Goal: Task Accomplishment & Management: Manage account settings

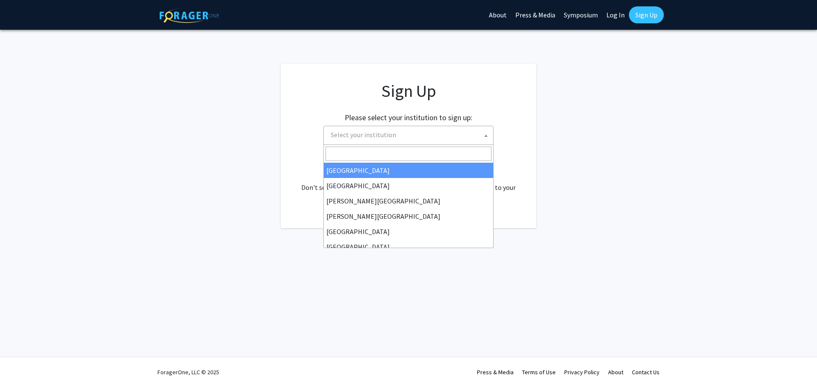
click at [488, 136] on span at bounding box center [486, 135] width 9 height 19
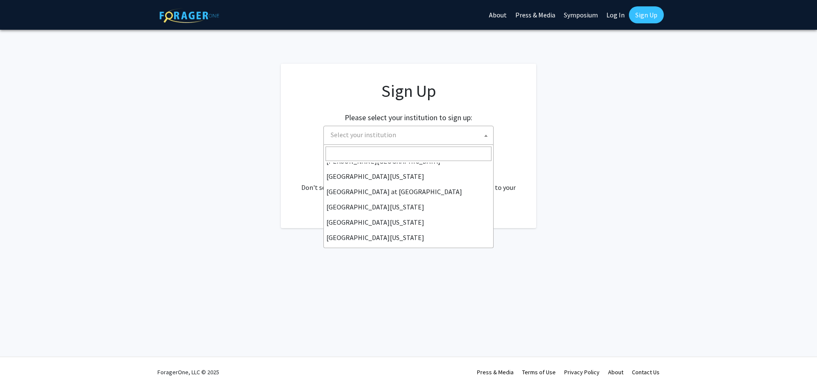
scroll to position [298, 0]
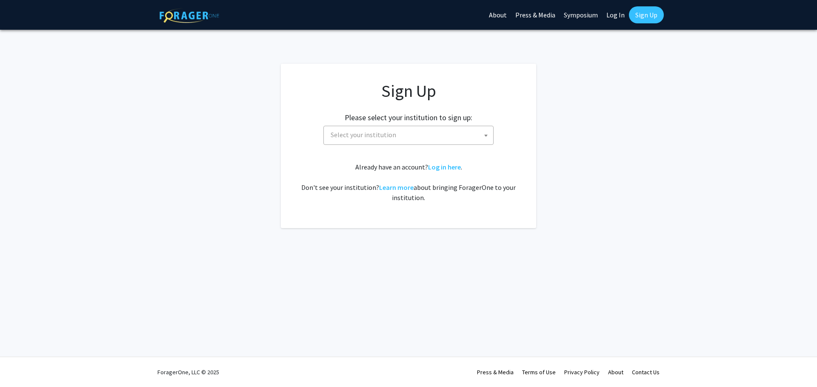
click at [582, 186] on app-signup "Sign Up Please select your institution to sign up: Baylor University Brandeis U…" at bounding box center [408, 146] width 817 height 165
click at [399, 135] on span "Select your institution" at bounding box center [410, 134] width 166 height 17
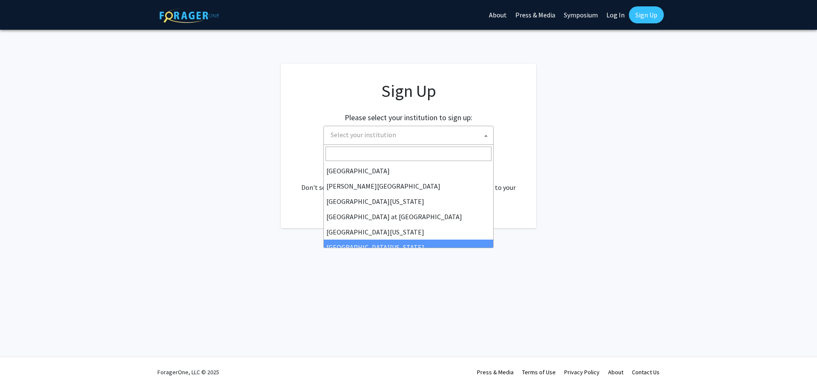
scroll to position [255, 0]
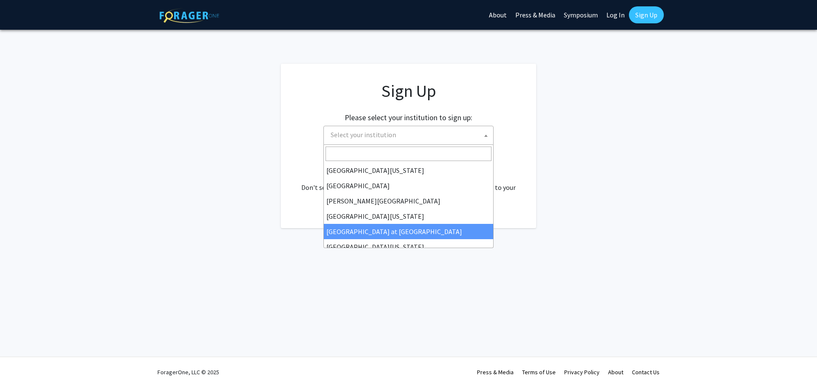
select select "18"
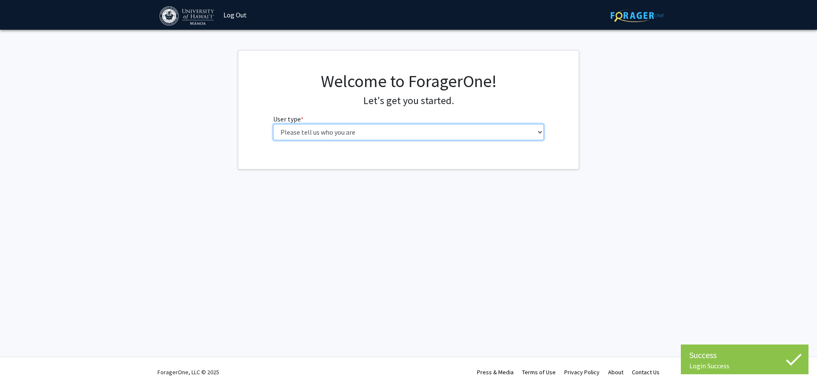
click at [538, 131] on select "Please tell us who you are Undergraduate Student Master's Student Doctoral Cand…" at bounding box center [408, 132] width 271 height 16
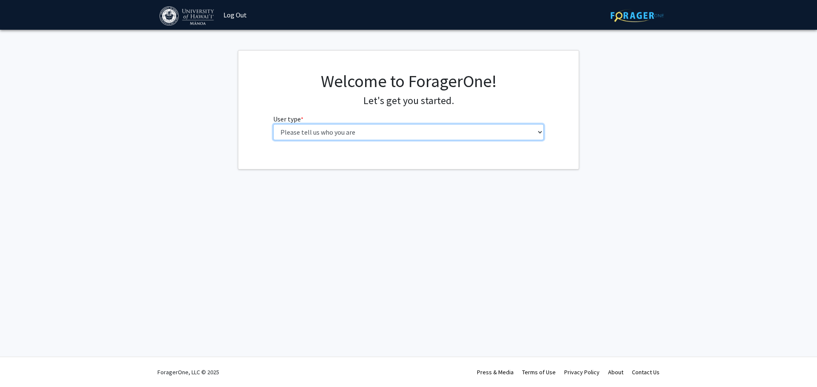
select select "5: faculty"
click at [273, 124] on select "Please tell us who you are Undergraduate Student Master's Student Doctoral Cand…" at bounding box center [408, 132] width 271 height 16
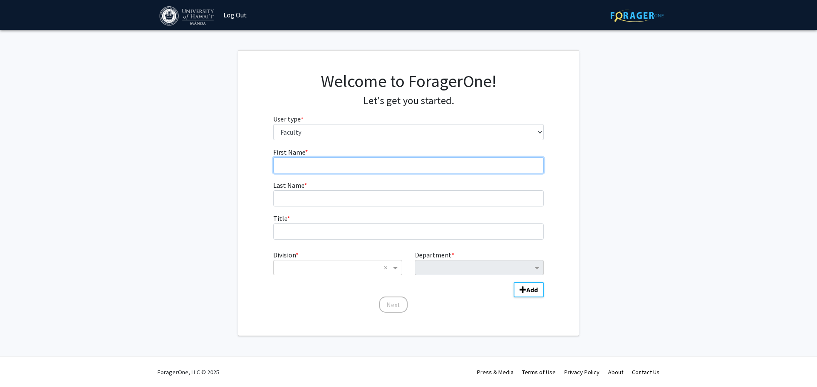
click at [463, 166] on input "First Name * required" at bounding box center [408, 165] width 271 height 16
type input "[PERSON_NAME]"
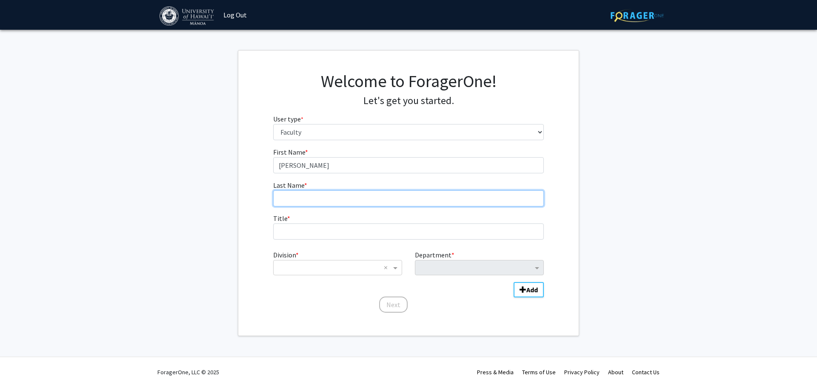
type input "Johnson"
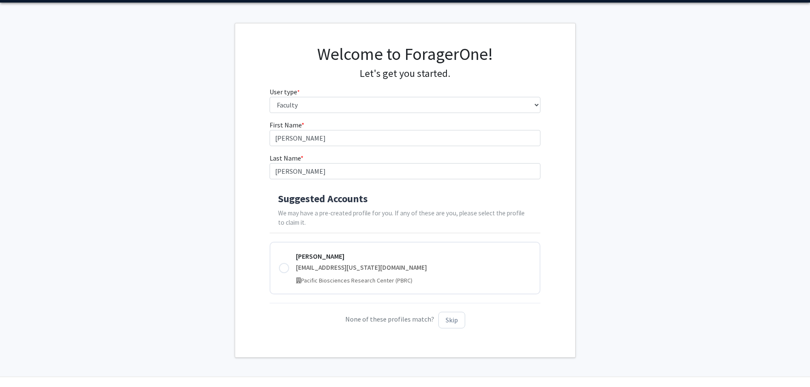
scroll to position [47, 0]
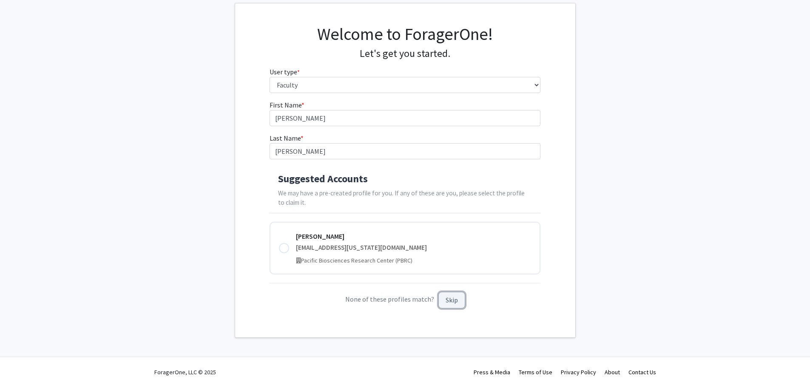
click at [455, 302] on button "Skip" at bounding box center [452, 300] width 27 height 17
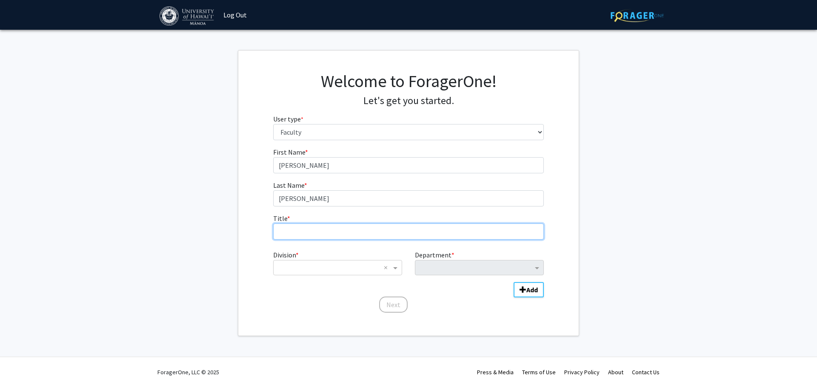
click at [381, 231] on input "Title * required" at bounding box center [408, 232] width 271 height 16
type input "Assistant Researcher"
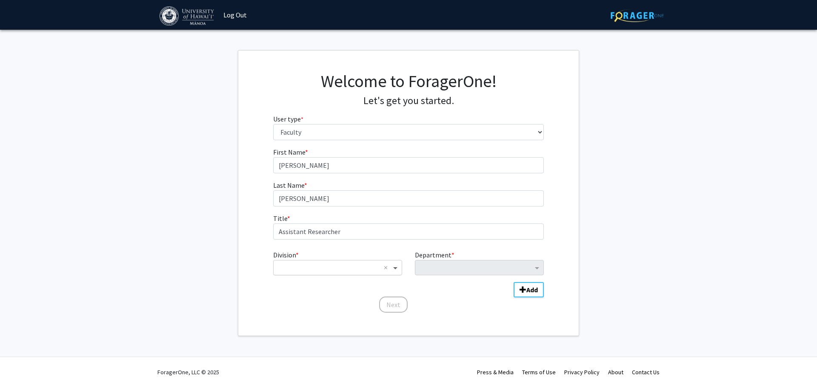
click at [396, 269] on span "Division" at bounding box center [396, 268] width 11 height 10
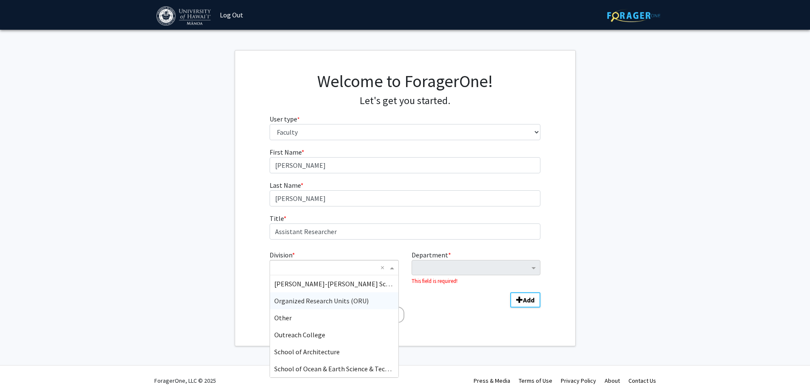
scroll to position [298, 0]
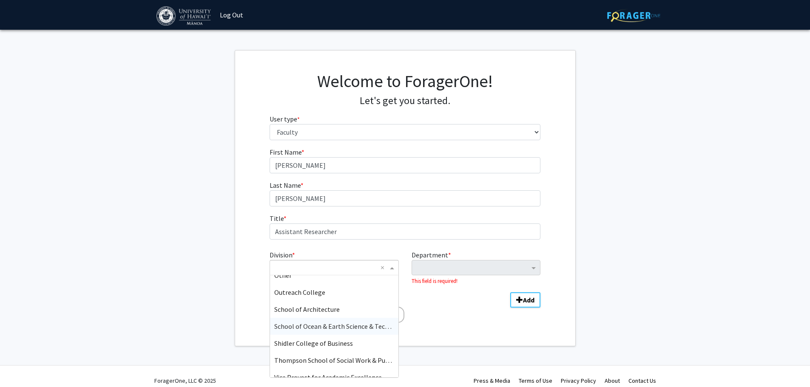
click at [331, 327] on span "School of Ocean & Earth Science & Technology" at bounding box center [341, 326] width 135 height 9
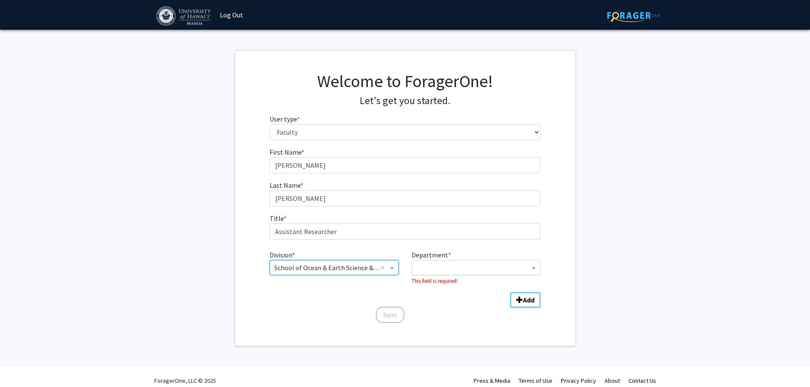
click at [528, 268] on input "Department" at bounding box center [472, 268] width 113 height 10
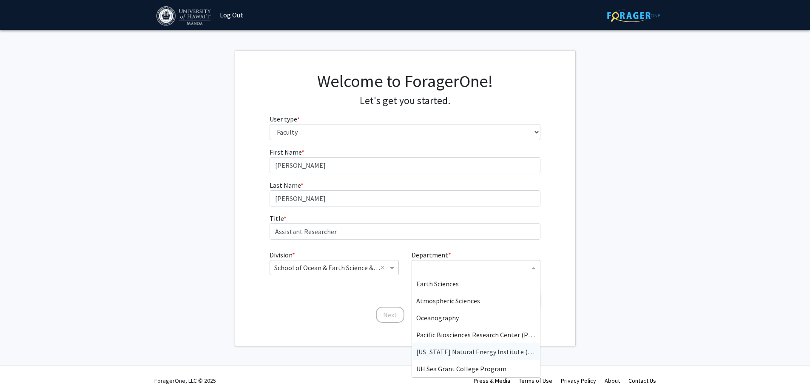
click at [487, 349] on span "Hawaii Natural Energy Institute (HNEI)" at bounding box center [480, 352] width 129 height 9
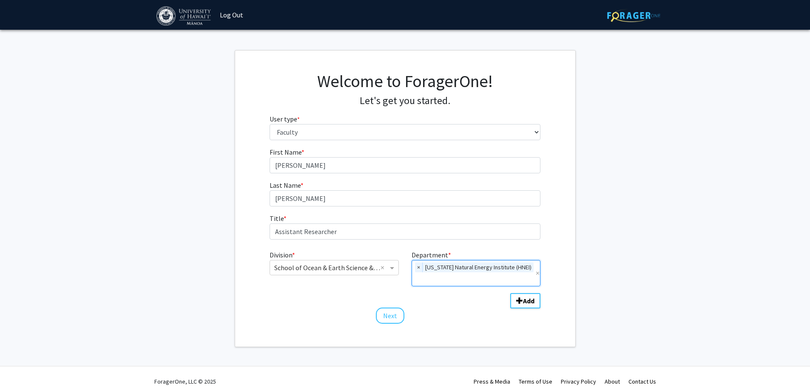
click at [584, 281] on fg-get-started "Welcome to ForagerOne! Let's get you started. User type * required Please tell …" at bounding box center [405, 198] width 810 height 297
click at [391, 315] on button "Next" at bounding box center [390, 316] width 28 height 16
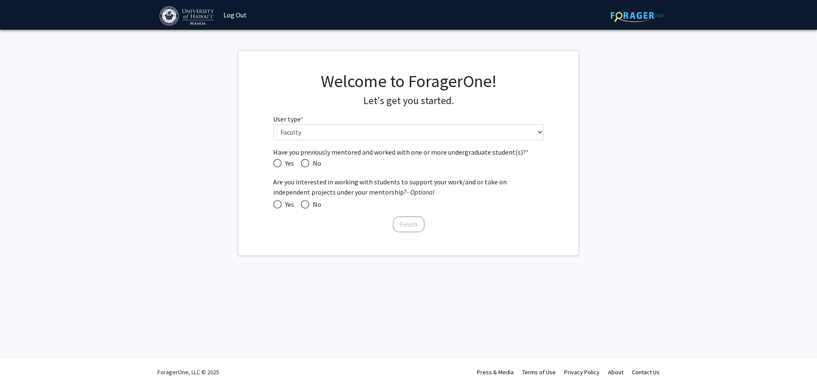
click at [277, 162] on span "Have you previously mentored and worked with one or more undergraduate student(…" at bounding box center [277, 163] width 9 height 9
click at [277, 162] on input "Yes" at bounding box center [277, 163] width 9 height 9
radio input "true"
click at [277, 204] on span at bounding box center [277, 204] width 9 height 9
click at [277, 204] on input "Yes" at bounding box center [277, 204] width 9 height 9
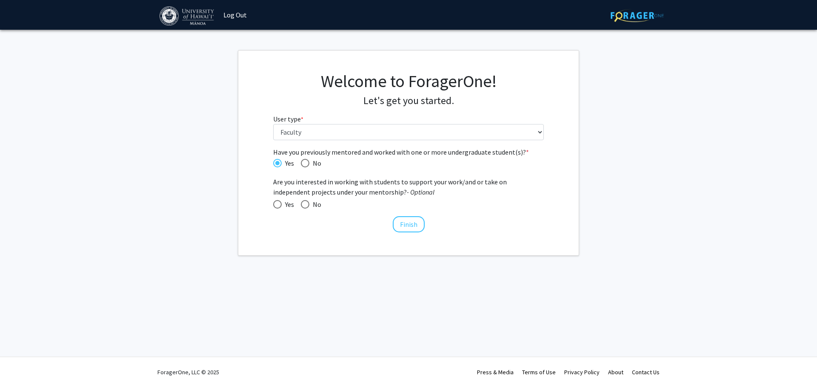
radio input "true"
click at [411, 224] on button "Finish" at bounding box center [409, 225] width 32 height 16
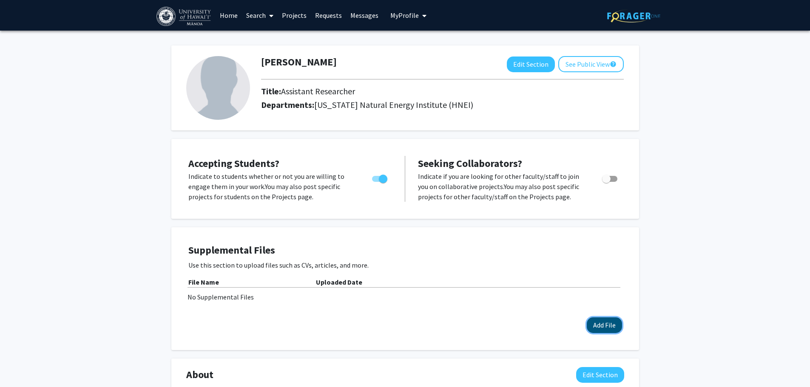
click at [606, 326] on button "Add File" at bounding box center [604, 326] width 35 height 16
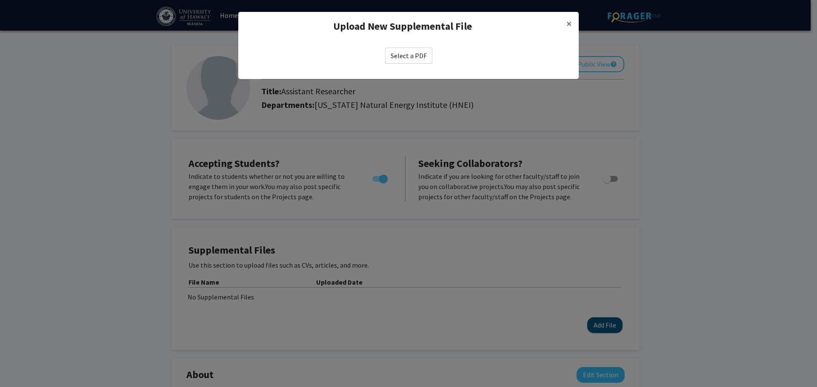
click at [606, 326] on modal-container "Upload New Supplemental File × Select a PDF" at bounding box center [408, 193] width 817 height 387
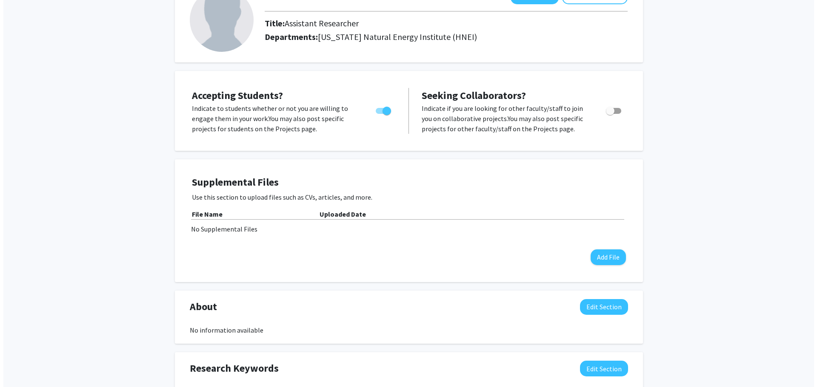
scroll to position [85, 0]
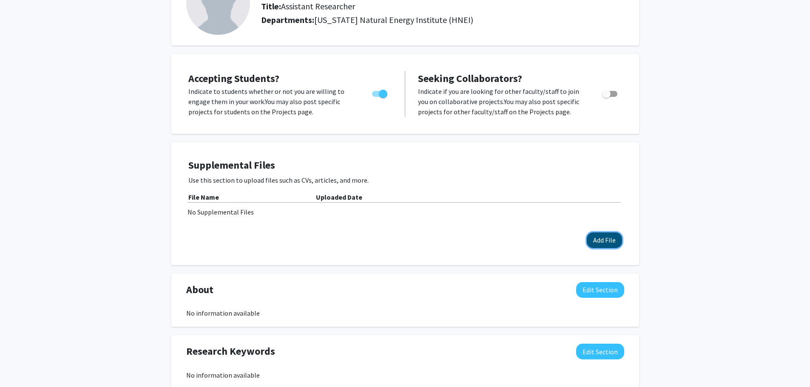
click at [613, 240] on button "Add File" at bounding box center [604, 241] width 35 height 16
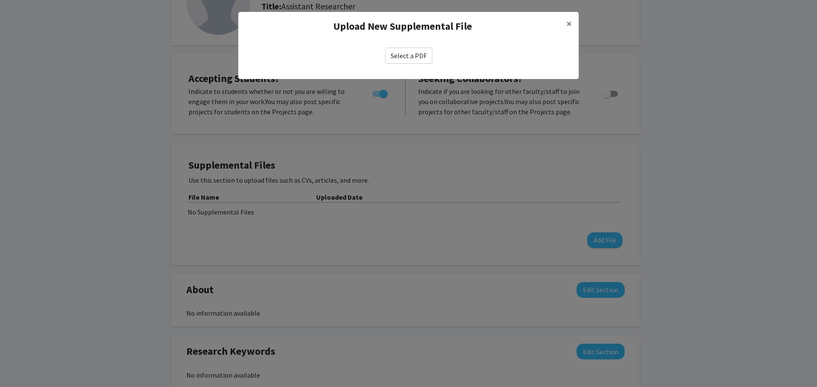
click at [413, 54] on label "Select a PDF" at bounding box center [408, 56] width 47 height 16
click at [0, 0] on input "Select a PDF" at bounding box center [0, 0] width 0 height 0
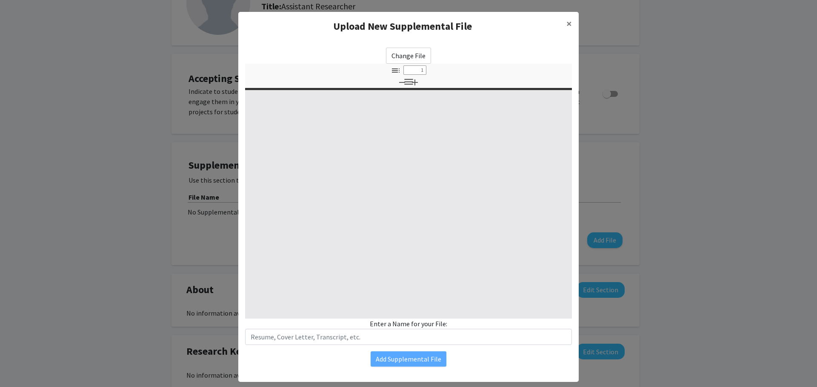
select select "custom"
type input "0"
select select "custom"
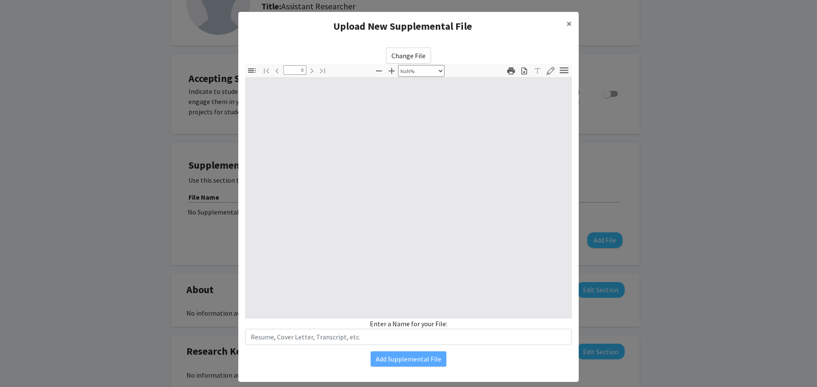
type input "1"
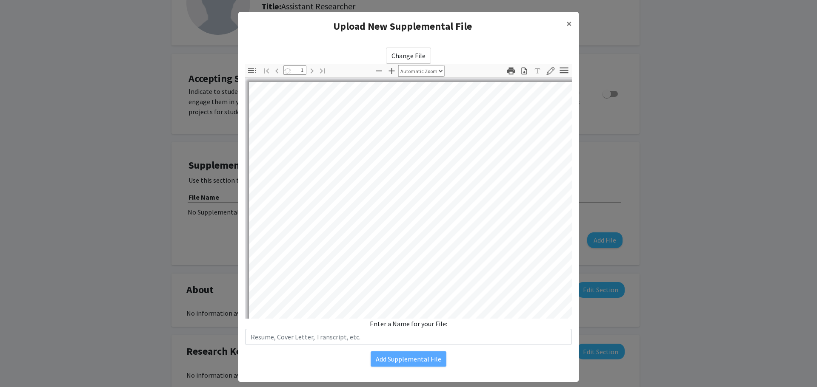
select select "auto"
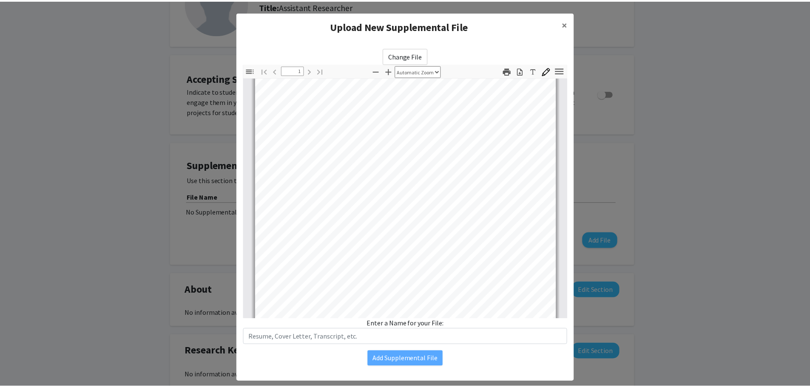
scroll to position [160, 0]
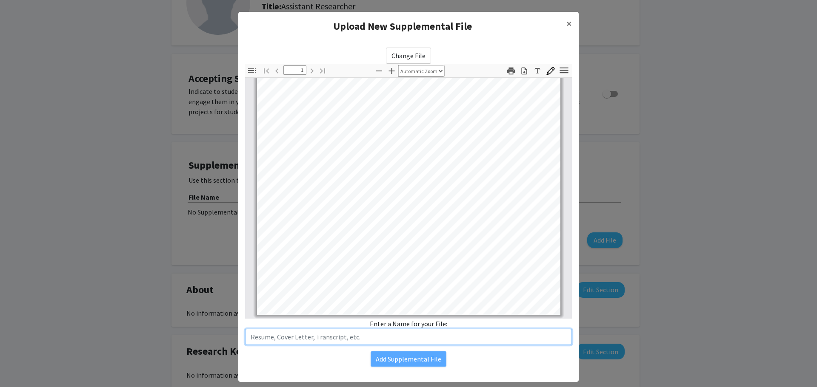
click at [305, 335] on input "text" at bounding box center [408, 337] width 327 height 16
type input "Opportunity for undergraduate materials science research"
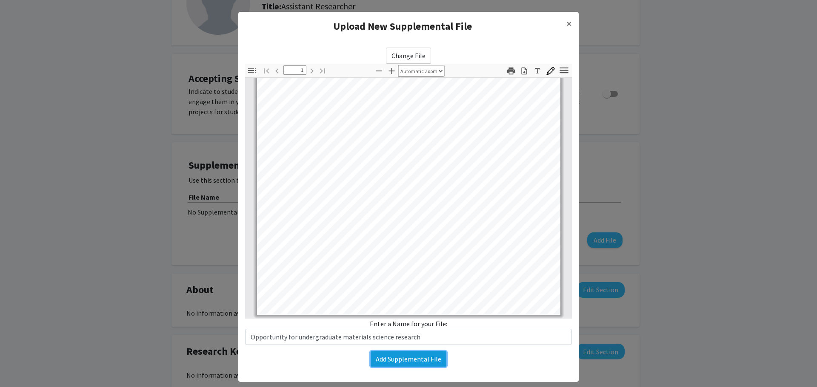
click at [415, 359] on button "Add Supplemental File" at bounding box center [408, 359] width 76 height 15
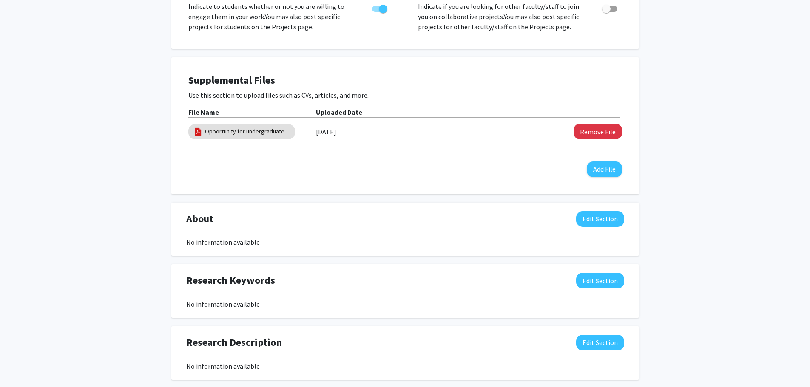
scroll to position [0, 0]
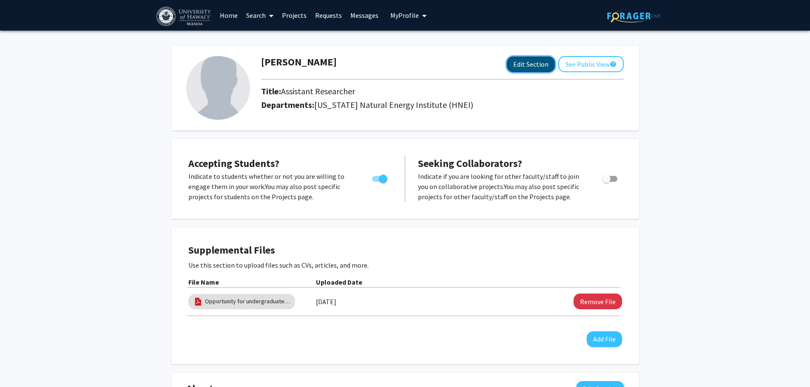
click at [522, 63] on button "Edit Section" at bounding box center [531, 65] width 48 height 16
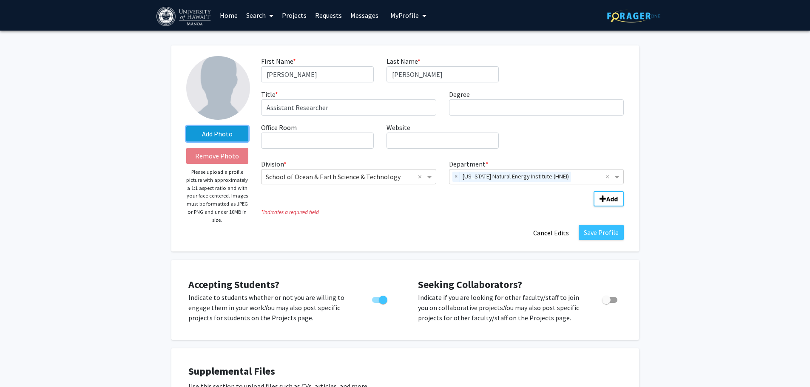
click at [216, 134] on label "Add Photo" at bounding box center [217, 133] width 63 height 15
click at [0, 0] on input "Add Photo" at bounding box center [0, 0] width 0 height 0
click at [215, 133] on label "Add Photo" at bounding box center [217, 133] width 63 height 15
click at [0, 0] on input "Add Photo" at bounding box center [0, 0] width 0 height 0
click at [205, 132] on label "Add Photo" at bounding box center [217, 133] width 63 height 15
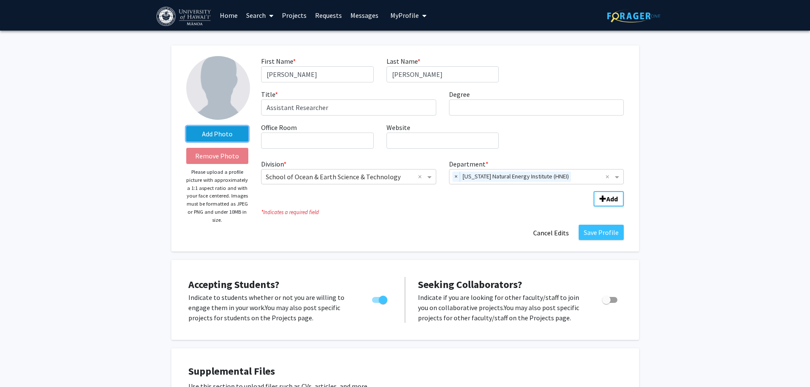
click at [0, 0] on input "Add Photo" at bounding box center [0, 0] width 0 height 0
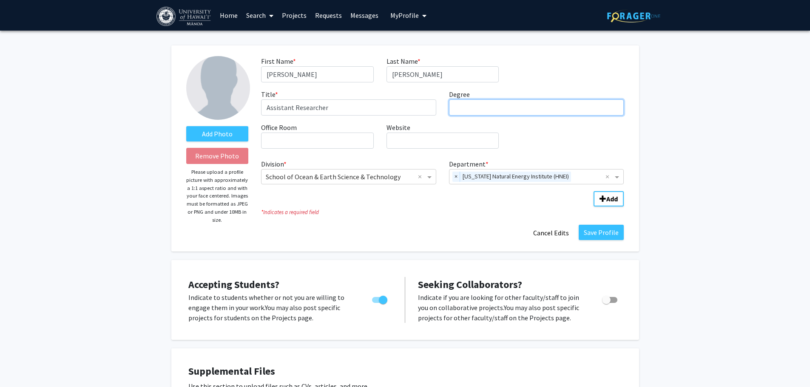
click at [502, 111] on input "Degree required" at bounding box center [536, 108] width 175 height 16
type input "PhD"
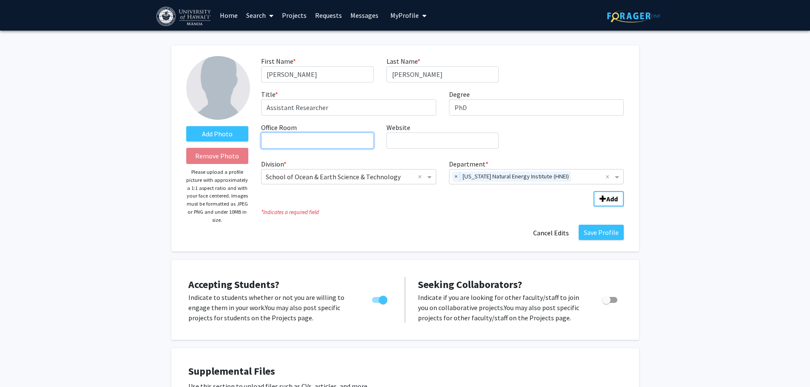
click at [333, 146] on input "Office Room required" at bounding box center [317, 141] width 112 height 16
type input "POST 134"
click at [439, 140] on input "Website required" at bounding box center [443, 141] width 112 height 16
click at [397, 140] on input "Website required" at bounding box center [443, 141] width 112 height 16
paste input "https://www.hnei.hawaii.edu/staff/robert-johnson/"
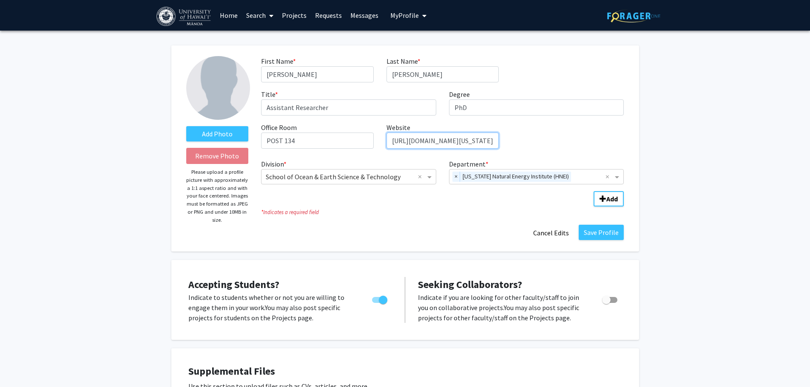
scroll to position [0, 43]
type input "https://www.hnei.hawaii.edu/staff/robert-johnson/"
click at [609, 232] on button "Save Profile" at bounding box center [601, 232] width 45 height 15
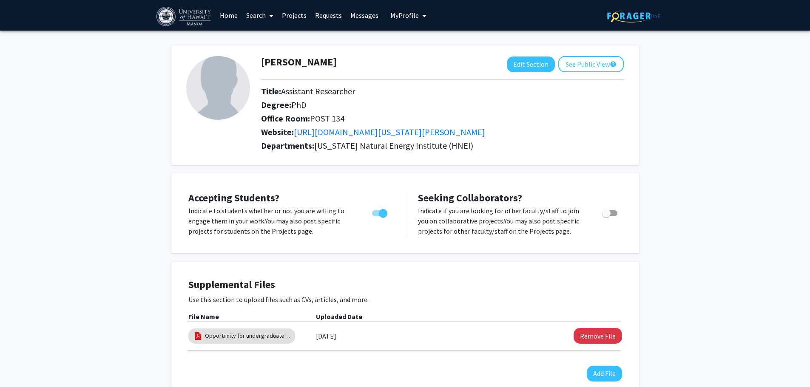
click at [224, 91] on img at bounding box center [218, 88] width 64 height 64
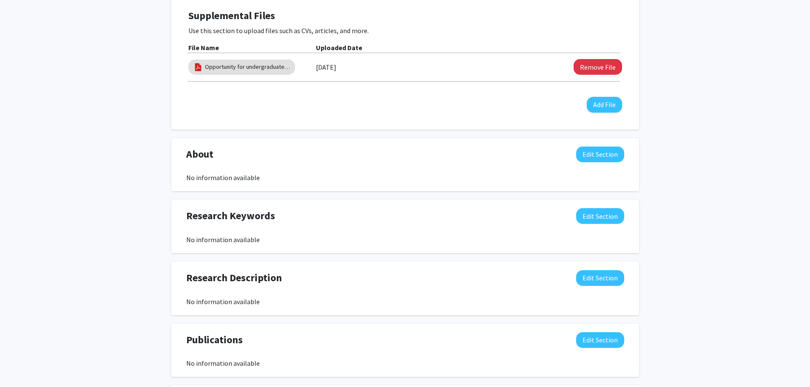
scroll to position [298, 0]
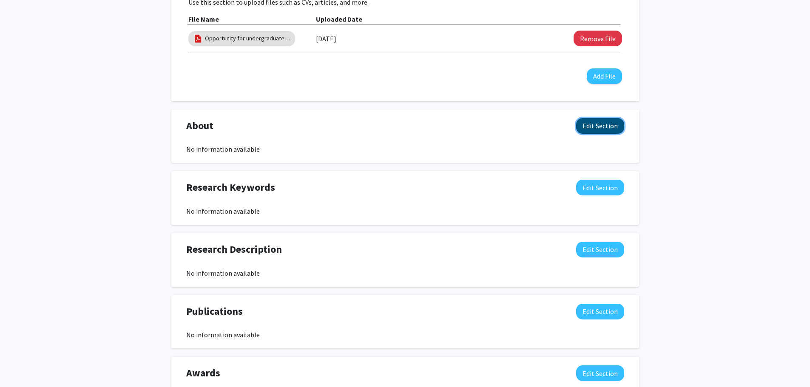
click at [601, 128] on button "Edit Section" at bounding box center [600, 126] width 48 height 16
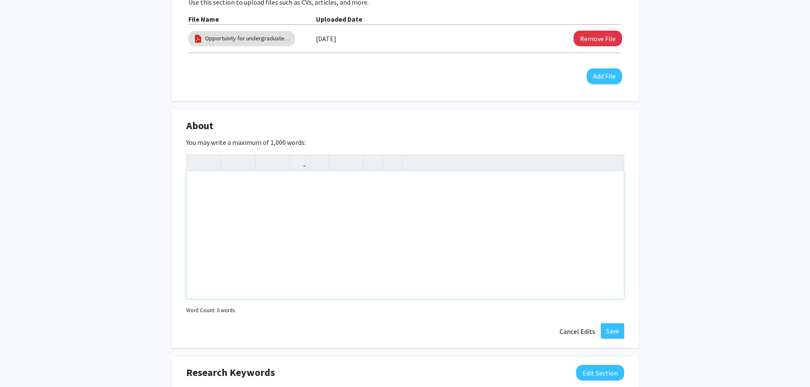
click at [217, 190] on div "Note to users with screen readers: Please deactivate our accessibility plugin f…" at bounding box center [405, 235] width 437 height 128
paste div "Note to users with screen readers: Please deactivate our accessibility plugin f…"
type textarea "<p>Robert Johnson (PhD, Chemistry Iowa State University) has over ten years of …"
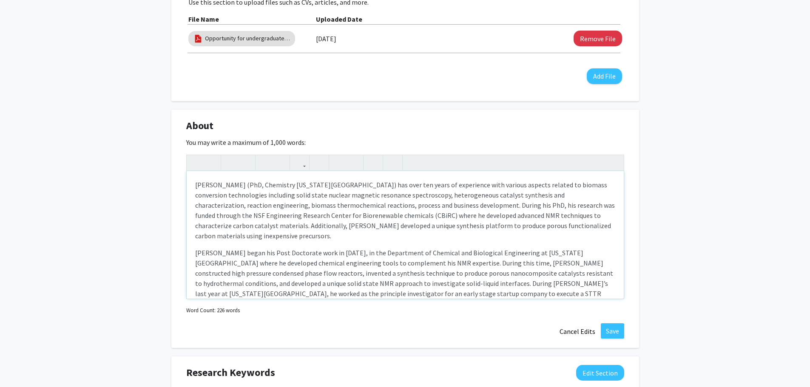
type textarea "<p>Robert Johnson (PhD, Chemistry Iowa State University) has over ten years of …"
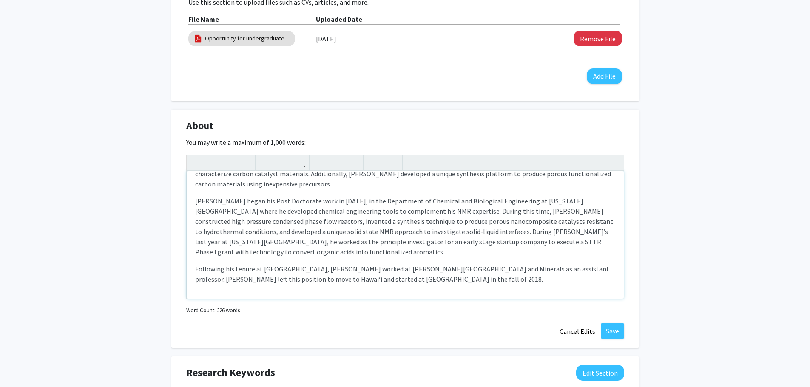
scroll to position [53, 0]
click at [607, 328] on button "Save" at bounding box center [612, 331] width 23 height 15
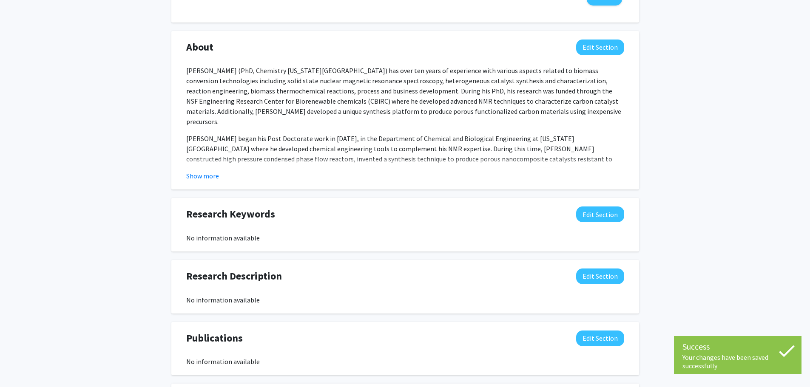
scroll to position [383, 0]
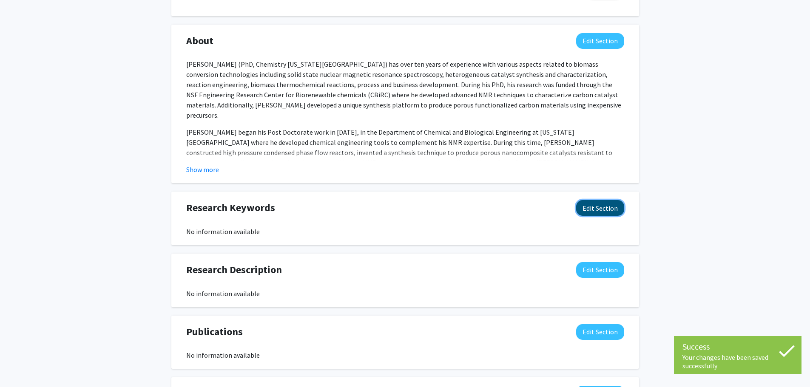
click at [607, 206] on button "Edit Section" at bounding box center [600, 208] width 48 height 16
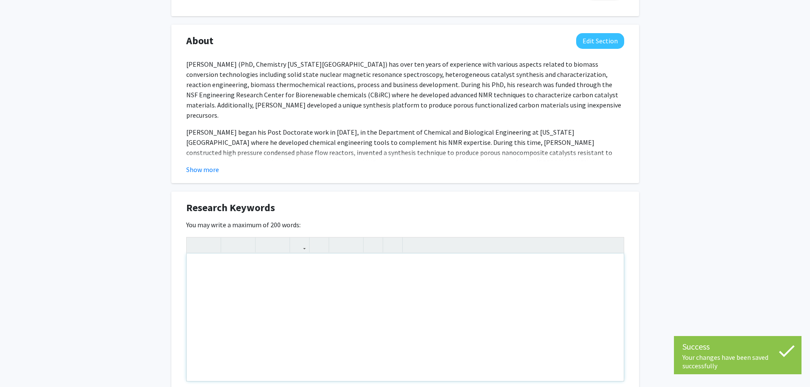
click at [430, 280] on div "Note to users with screen readers: Please deactivate our accessibility plugin f…" at bounding box center [405, 318] width 437 height 128
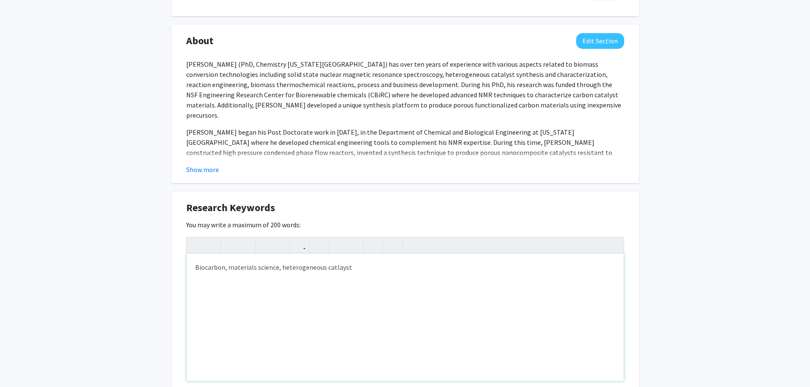
type textarea "Biocarbon, materials science, heterogeneous catlayst"
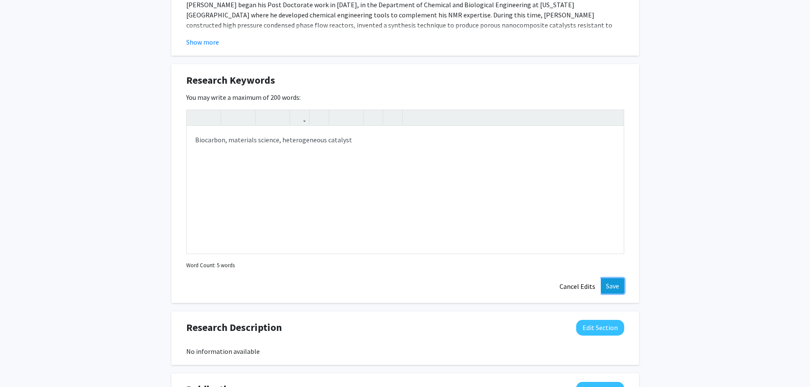
click at [611, 286] on button "Save" at bounding box center [612, 286] width 23 height 15
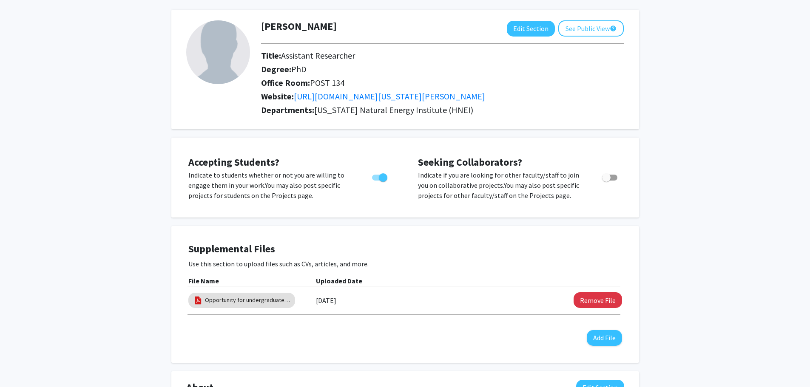
scroll to position [0, 0]
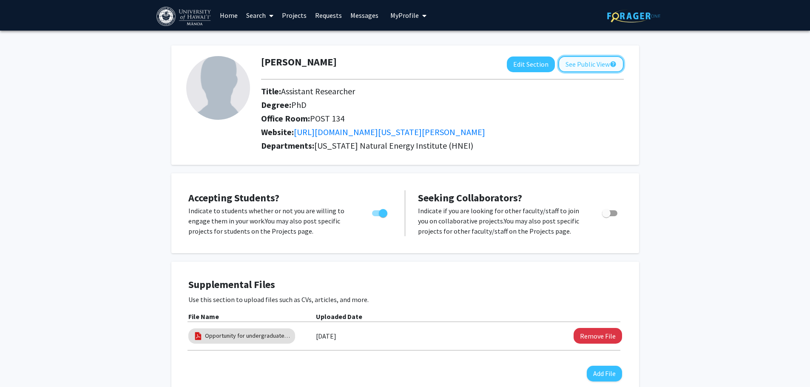
click at [576, 66] on button "See Public View help" at bounding box center [591, 64] width 66 height 16
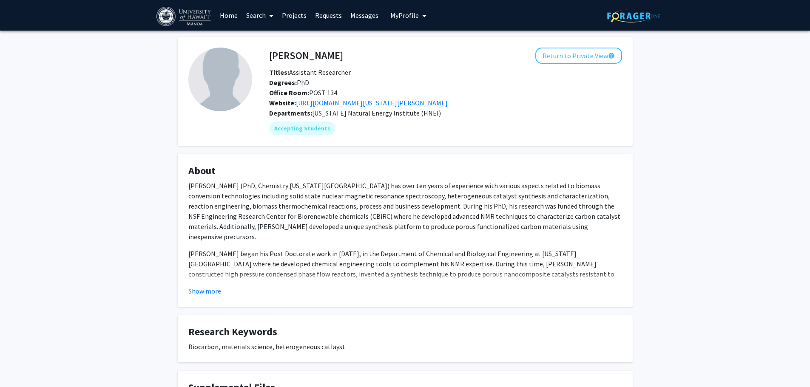
click at [422, 16] on icon "My profile dropdown to access profile and logout" at bounding box center [424, 15] width 4 height 7
click at [329, 17] on link "Requests" at bounding box center [328, 15] width 35 height 30
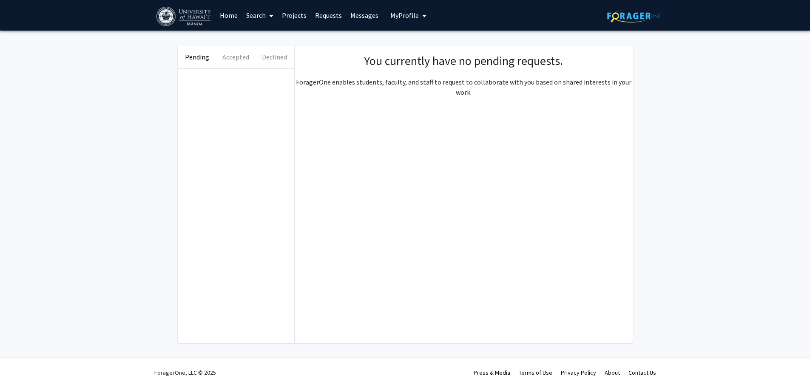
click at [288, 15] on link "Projects" at bounding box center [294, 15] width 33 height 30
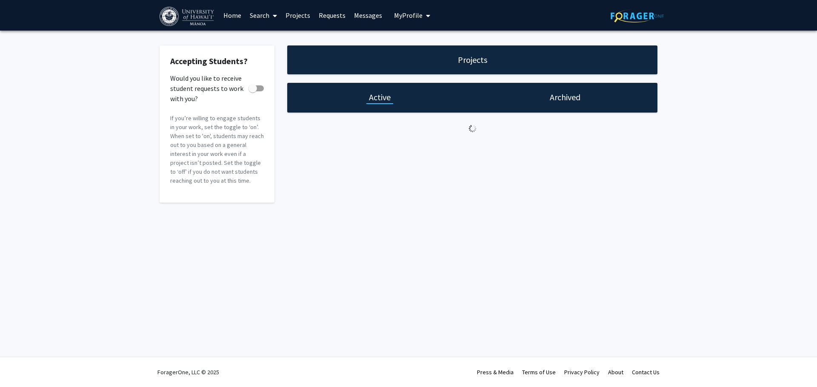
checkbox input "true"
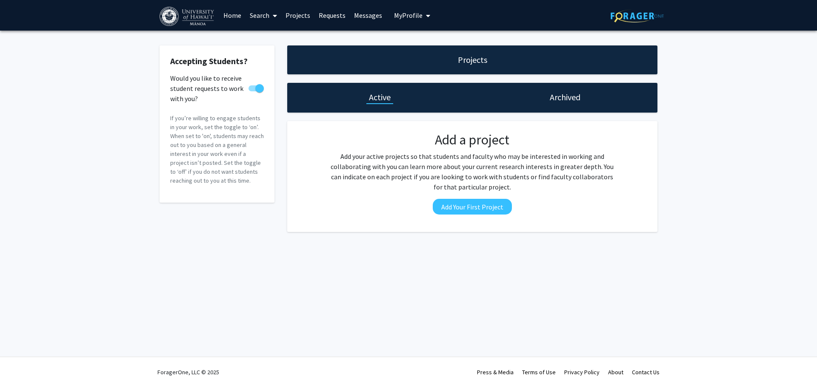
click at [258, 15] on link "Search" at bounding box center [263, 15] width 36 height 30
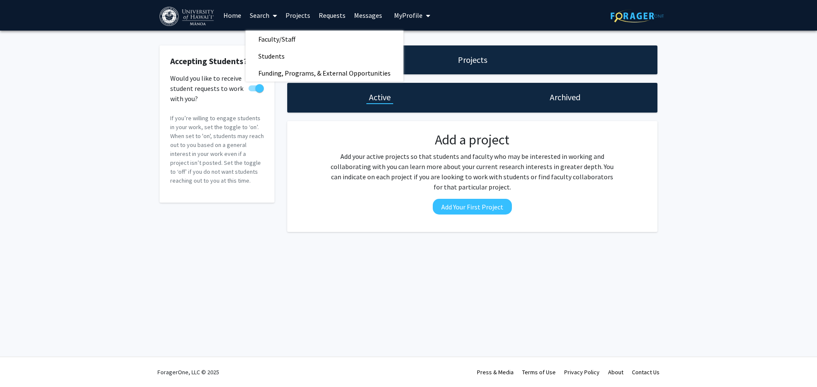
click at [234, 15] on link "Home" at bounding box center [232, 15] width 26 height 30
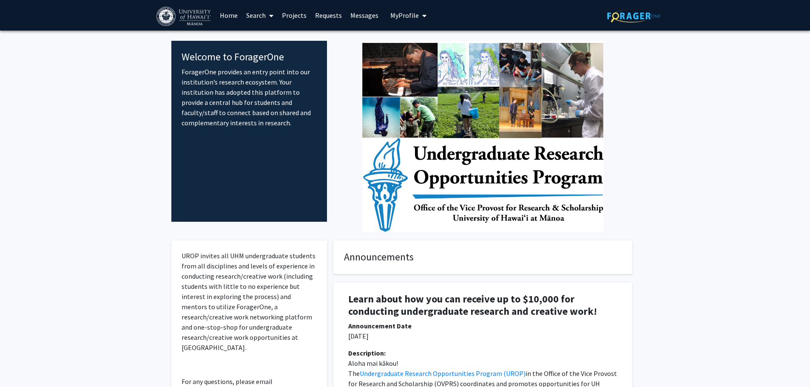
click at [403, 17] on span "My Profile" at bounding box center [404, 15] width 28 height 9
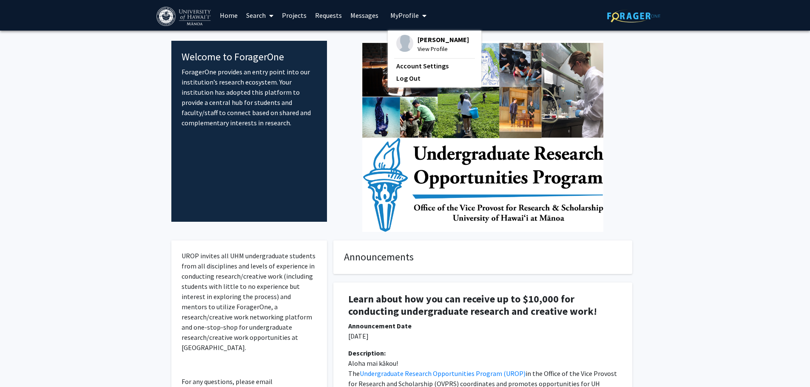
click at [431, 43] on span "Robert Johnson" at bounding box center [443, 39] width 51 height 9
